Goal: Task Accomplishment & Management: Use online tool/utility

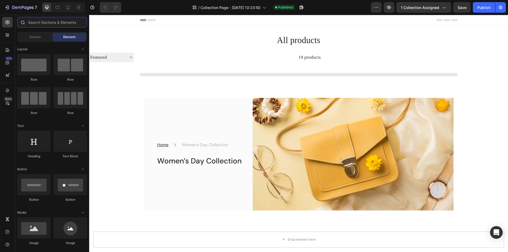
click at [40, 21] on input "text" at bounding box center [52, 22] width 70 height 11
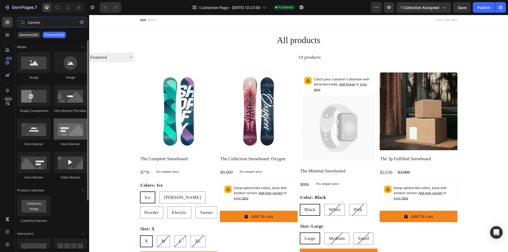
type input "banner"
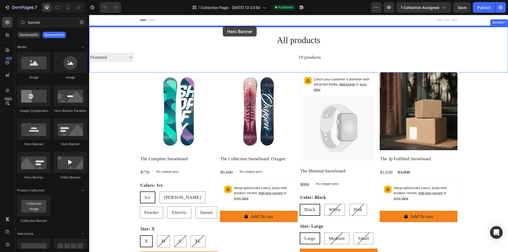
drag, startPoint x: 146, startPoint y: 145, endPoint x: 223, endPoint y: 27, distance: 141.1
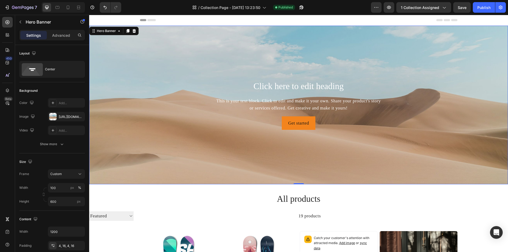
click at [151, 61] on div "Background Image" at bounding box center [298, 105] width 419 height 159
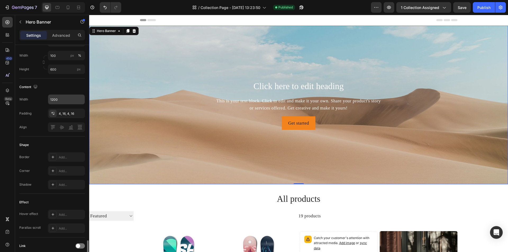
scroll to position [218, 0]
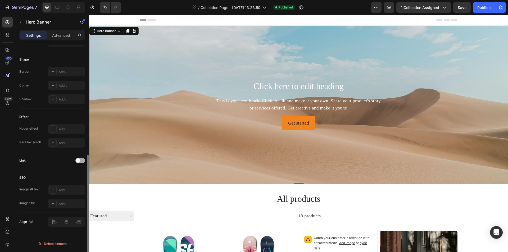
click at [80, 160] on span at bounding box center [78, 160] width 4 height 4
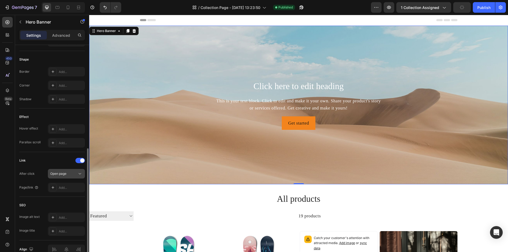
click at [72, 174] on div "Open page" at bounding box center [63, 173] width 27 height 5
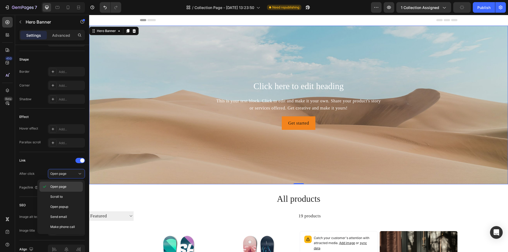
click at [69, 185] on p "Open page" at bounding box center [65, 186] width 30 height 5
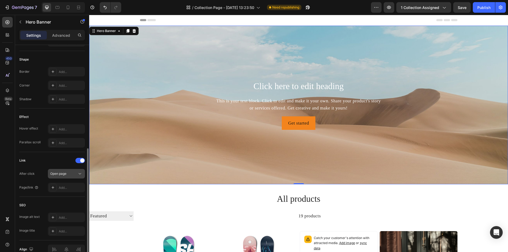
click at [75, 173] on div "Open page" at bounding box center [63, 173] width 27 height 5
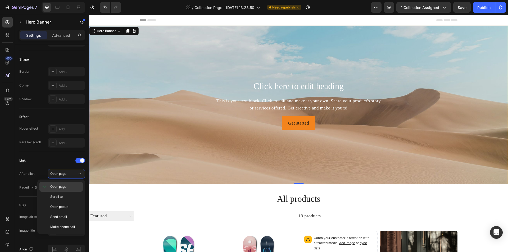
click at [62, 185] on span "Open page" at bounding box center [58, 186] width 16 height 5
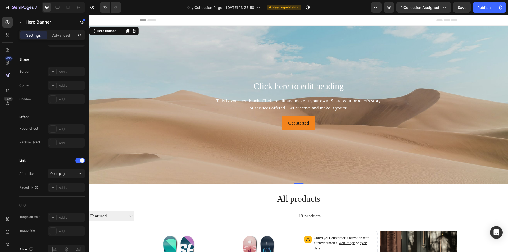
click at [67, 191] on div "Add..." at bounding box center [66, 188] width 37 height 10
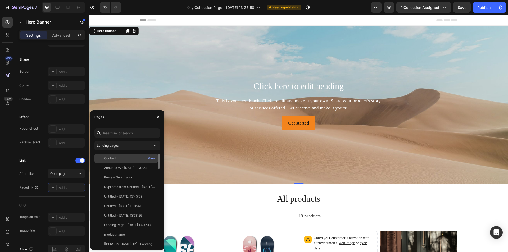
click at [124, 163] on div "Contact View" at bounding box center [125, 168] width 63 height 10
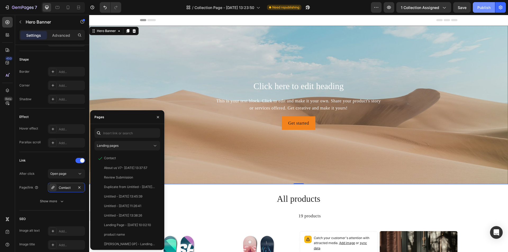
click at [483, 3] on button "Publish" at bounding box center [484, 7] width 22 height 11
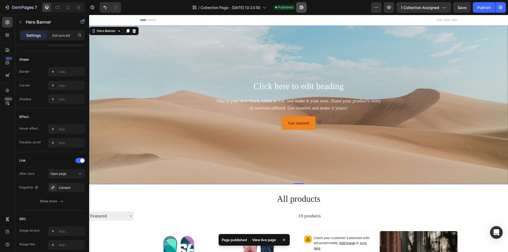
click at [312, 8] on div "/ Collection Page - [DATE] 13:23:50 Published" at bounding box center [247, 7] width 245 height 11
click at [301, 10] on button "button" at bounding box center [301, 7] width 11 height 11
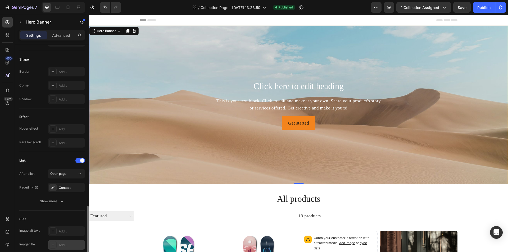
scroll to position [259, 0]
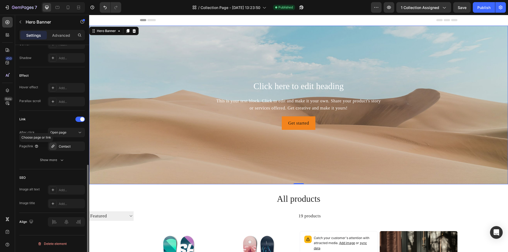
click at [36, 146] on icon at bounding box center [36, 146] width 4 height 4
click at [38, 138] on p "Choose page or link" at bounding box center [36, 137] width 30 height 5
click at [53, 161] on div "Show more" at bounding box center [52, 159] width 25 height 5
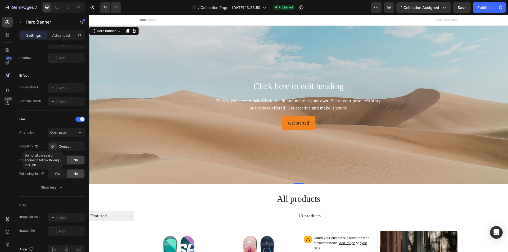
click at [43, 161] on p "Do not allow search engine to follow through this link" at bounding box center [43, 160] width 36 height 14
click at [37, 166] on p "Do not allow search engine to follow through this link" at bounding box center [43, 160] width 36 height 14
click at [45, 158] on p "Do not allow search engine to follow through this link" at bounding box center [43, 160] width 36 height 14
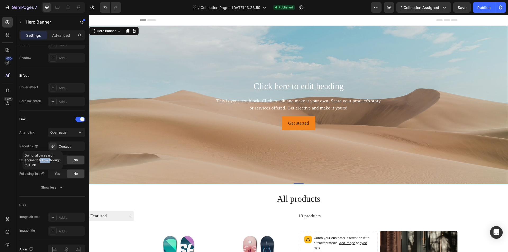
click at [45, 158] on p "Do not allow search engine to follow through this link" at bounding box center [43, 160] width 36 height 14
click at [39, 165] on p "Do not allow search engine to follow through this link" at bounding box center [43, 160] width 36 height 14
drag, startPoint x: 34, startPoint y: 163, endPoint x: 22, endPoint y: 155, distance: 14.8
click at [22, 155] on div "Do not allow search engine to follow through this link" at bounding box center [42, 160] width 40 height 19
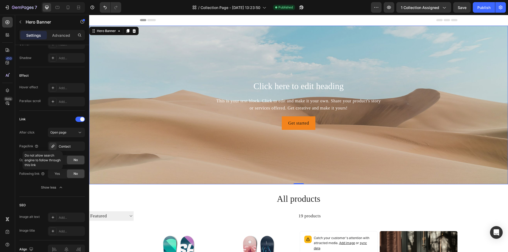
click at [25, 155] on p "Do not allow search engine to follow through this link" at bounding box center [43, 160] width 36 height 14
drag, startPoint x: 25, startPoint y: 155, endPoint x: 38, endPoint y: 166, distance: 16.9
click at [38, 166] on p "Do not allow search engine to follow through this link" at bounding box center [43, 160] width 36 height 14
click at [38, 163] on p "Do not allow search engine to follow through this link" at bounding box center [43, 160] width 36 height 14
drag, startPoint x: 37, startPoint y: 165, endPoint x: 24, endPoint y: 156, distance: 15.8
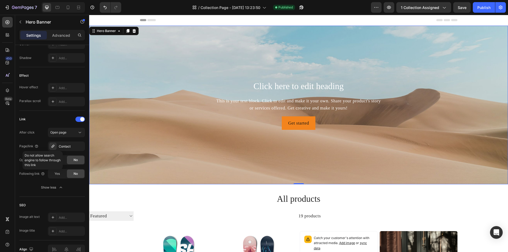
click at [24, 156] on div "Do not allow search engine to follow through this link" at bounding box center [42, 160] width 40 height 19
click at [10, 157] on div "450 Beta" at bounding box center [7, 115] width 11 height 197
click at [171, 54] on div "Background Image" at bounding box center [298, 105] width 419 height 159
click at [43, 161] on p "Do not allow search engine to follow through this link" at bounding box center [43, 160] width 36 height 14
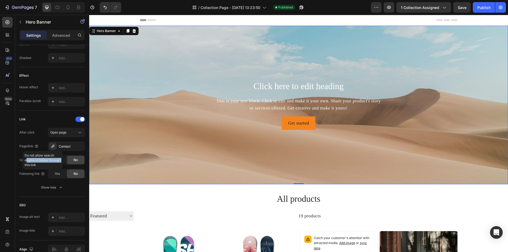
click at [43, 161] on p "Do not allow search engine to follow through this link" at bounding box center [43, 160] width 36 height 14
copy p "engine to follow through"
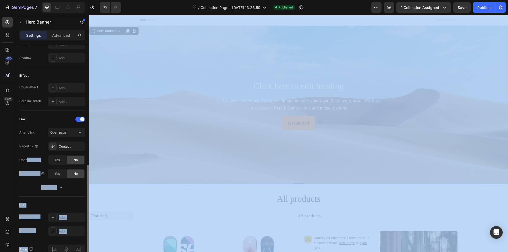
drag, startPoint x: 37, startPoint y: 165, endPoint x: 28, endPoint y: 156, distance: 12.7
click at [28, 0] on body "7 Version history / Collection Page - [DATE] 13:23:50 Published Preview 1 colle…" at bounding box center [254, 0] width 508 height 0
drag, startPoint x: 26, startPoint y: 156, endPoint x: 37, endPoint y: 163, distance: 13.7
click at [37, 163] on p "Do not allow search engine to follow through this link" at bounding box center [43, 160] width 36 height 14
copy p "Do not allow search engine to follow through this link"
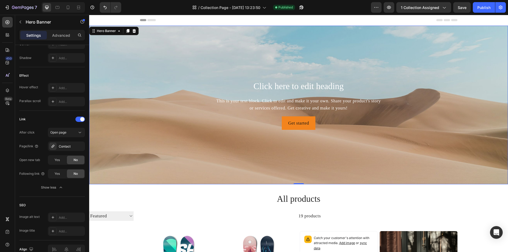
drag, startPoint x: 9, startPoint y: 184, endPoint x: 15, endPoint y: 182, distance: 6.2
click at [9, 184] on div "450 Beta" at bounding box center [7, 115] width 11 height 197
click at [8, 8] on icon "button" at bounding box center [6, 7] width 5 height 5
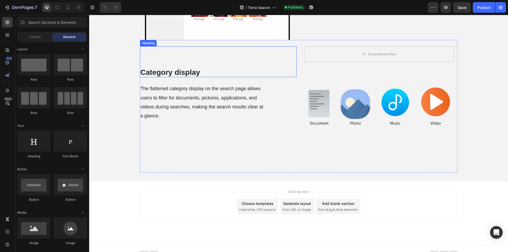
scroll to position [1082, 0]
